Goal: Task Accomplishment & Management: Complete application form

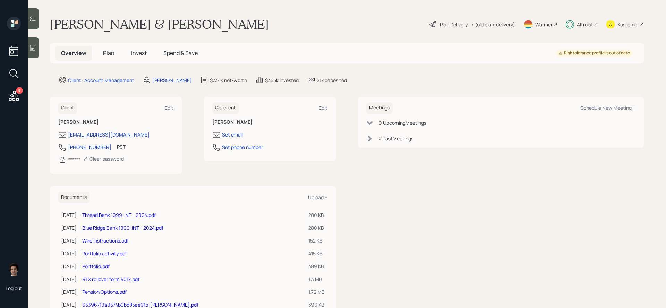
click at [114, 60] on h5 "Plan" at bounding box center [109, 53] width 23 height 15
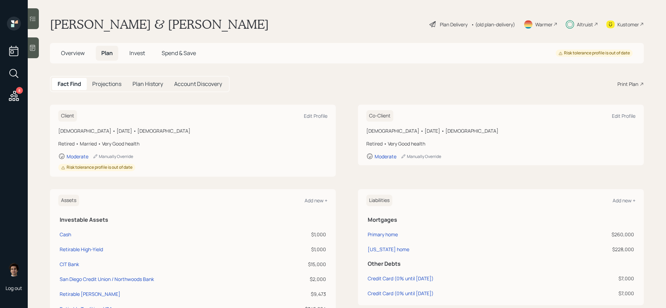
click at [134, 56] on span "Invest" at bounding box center [137, 53] width 16 height 8
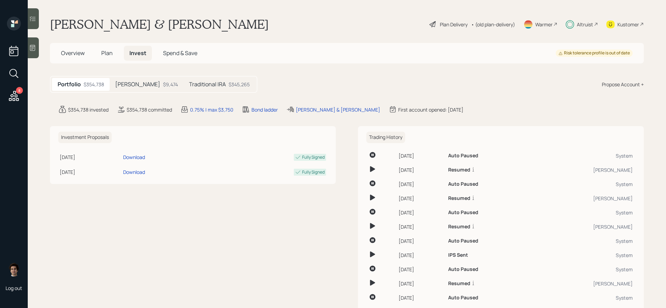
click at [66, 65] on main "Elizabeth & Darryl Forston Plan Delivery • (old plan-delivery) Warmer Altruist …" at bounding box center [347, 154] width 638 height 308
click at [104, 61] on div "Overview Plan Invest Spend & Save Risk tolerance profile is out of date" at bounding box center [347, 53] width 594 height 20
click at [106, 53] on span "Plan" at bounding box center [106, 53] width 11 height 8
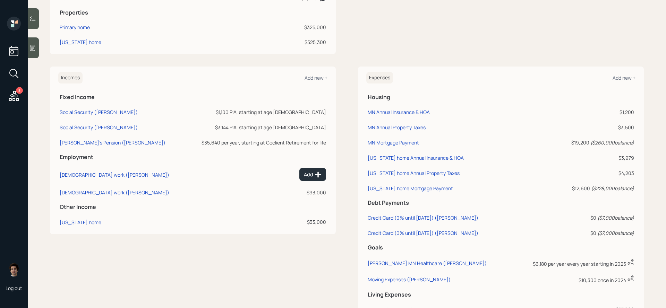
scroll to position [344, 0]
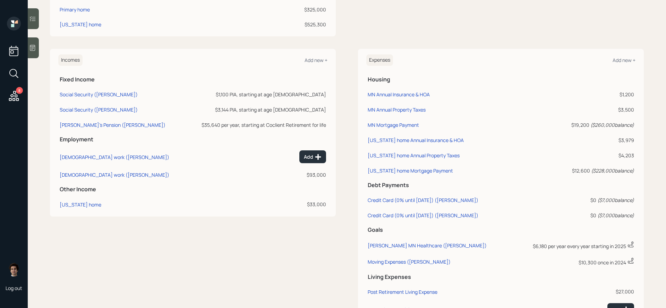
click at [631, 55] on div "Expenses Add new +" at bounding box center [500, 59] width 269 height 11
click at [625, 57] on div "Add new +" at bounding box center [624, 60] width 23 height 7
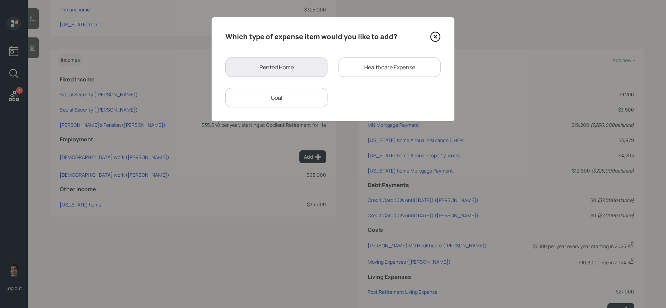
click at [290, 93] on div "Goal" at bounding box center [277, 97] width 102 height 19
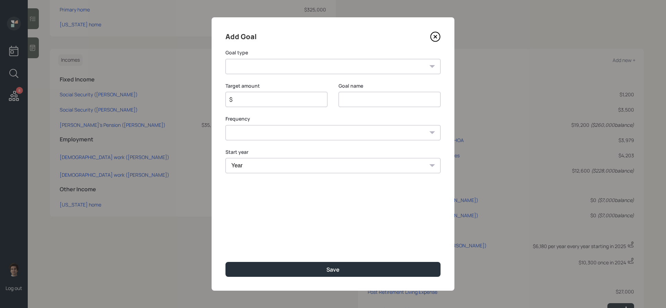
click at [299, 67] on select "Create an emergency fund Donate to charity Purchase a home Make a purchase Supp…" at bounding box center [333, 66] width 215 height 15
select select "other"
click at [226, 59] on select "Create an emergency fund Donate to charity Purchase a home Make a purchase Supp…" at bounding box center [333, 66] width 215 height 15
click at [350, 101] on input "Other" at bounding box center [390, 99] width 102 height 15
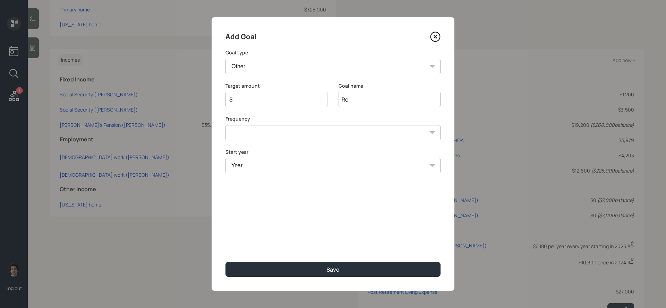
type input "R"
type input "-"
type input "08/28/2025"
click at [312, 102] on input "$" at bounding box center [274, 99] width 90 height 8
type input "$ 20,000"
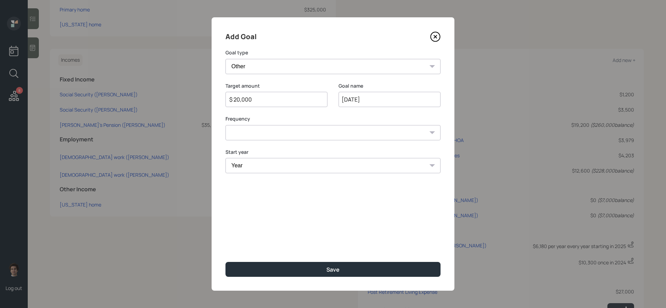
click at [306, 131] on select "One time Every 1 year Every 2 years Every 3 years Every 4 years Every 5 years E…" at bounding box center [333, 132] width 215 height 15
select select "0"
click at [226, 125] on select "One time Every 1 year Every 2 years Every 3 years Every 4 years Every 5 years E…" at bounding box center [333, 132] width 215 height 15
click at [308, 166] on select "Year 2025 2026 2027 2028 2029 2030 2031 2032 2033 2034 2035 2036 2037 2038 2039…" at bounding box center [333, 165] width 215 height 15
select select "2025"
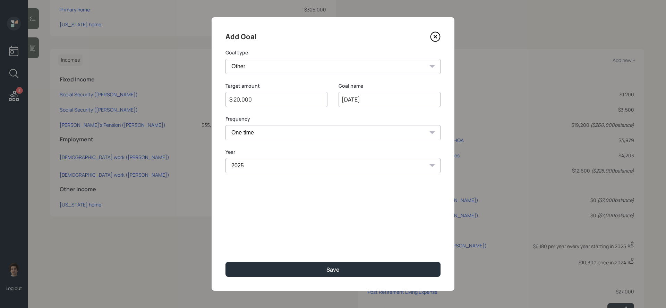
click at [226, 158] on select "Year 2025 2026 2027 2028 2029 2030 2031 2032 2033 2034 2035 2036 2037 2038 2039…" at bounding box center [333, 165] width 215 height 15
click at [415, 97] on input "08/28/2025" at bounding box center [390, 99] width 102 height 15
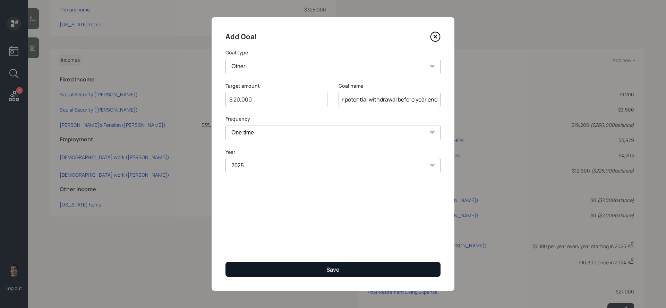
type input "08/28/2025 requested to set aside $20,000 for potential withdrawal before year …"
click at [360, 274] on button "Save" at bounding box center [333, 269] width 215 height 15
type input "$"
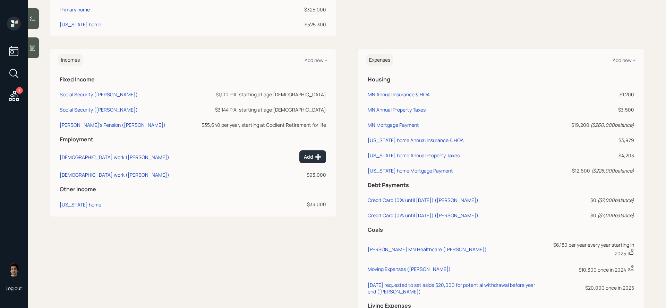
click at [10, 93] on icon at bounding box center [14, 96] width 12 height 12
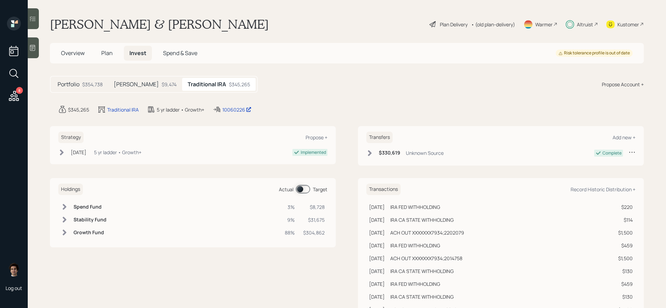
click at [13, 100] on icon at bounding box center [14, 96] width 10 height 10
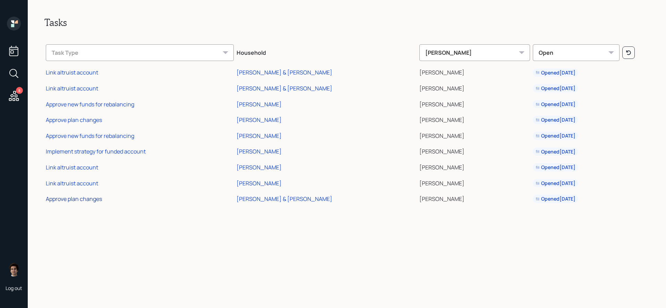
click at [92, 197] on div "Approve plan changes" at bounding box center [74, 199] width 56 height 8
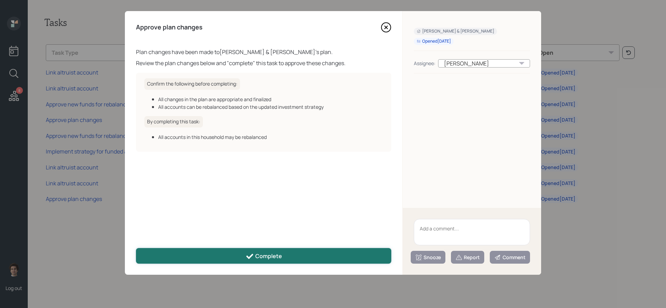
click at [211, 251] on button "Complete" at bounding box center [263, 256] width 255 height 16
